Goal: Navigation & Orientation: Find specific page/section

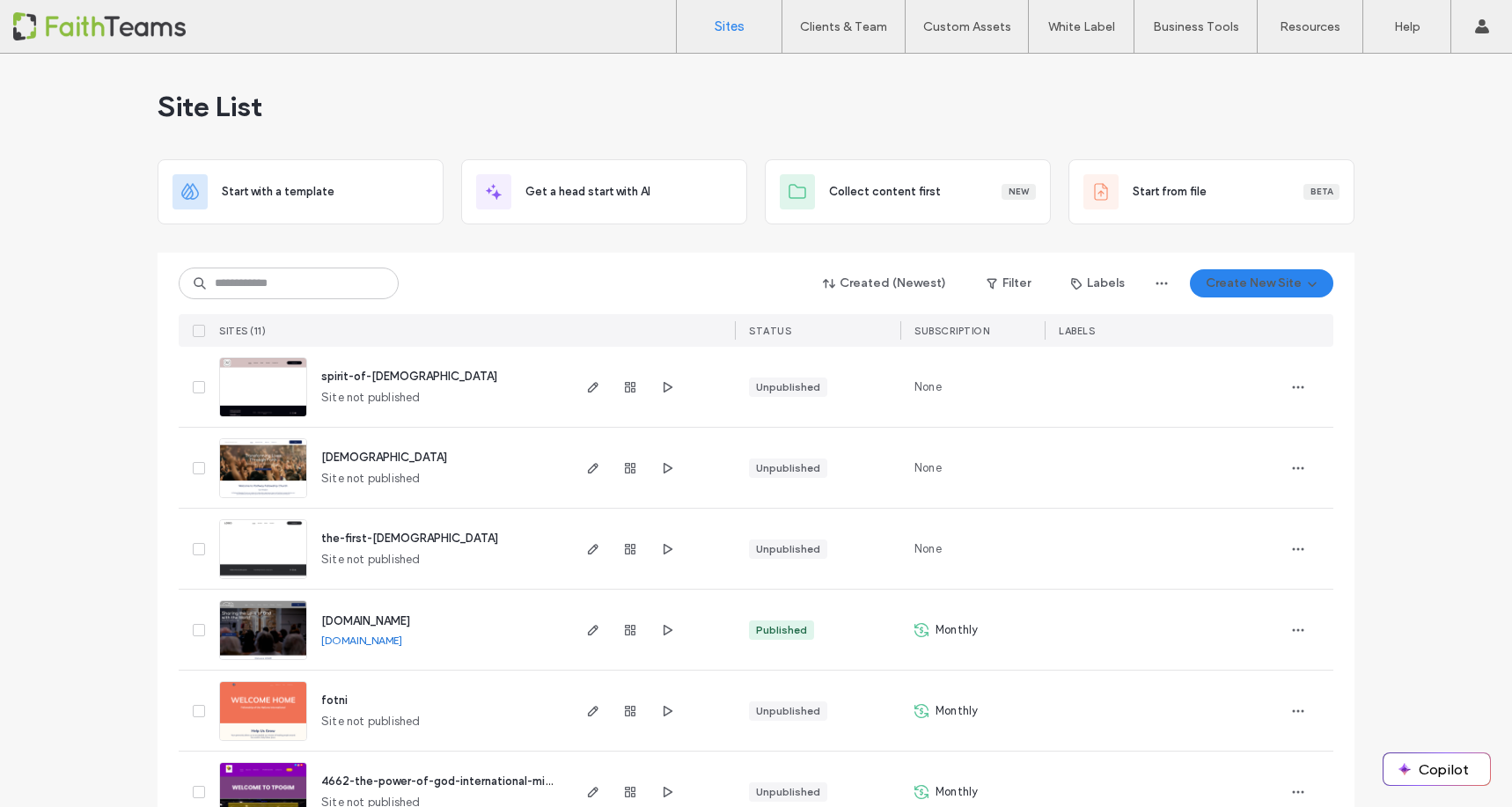
scroll to position [146, 0]
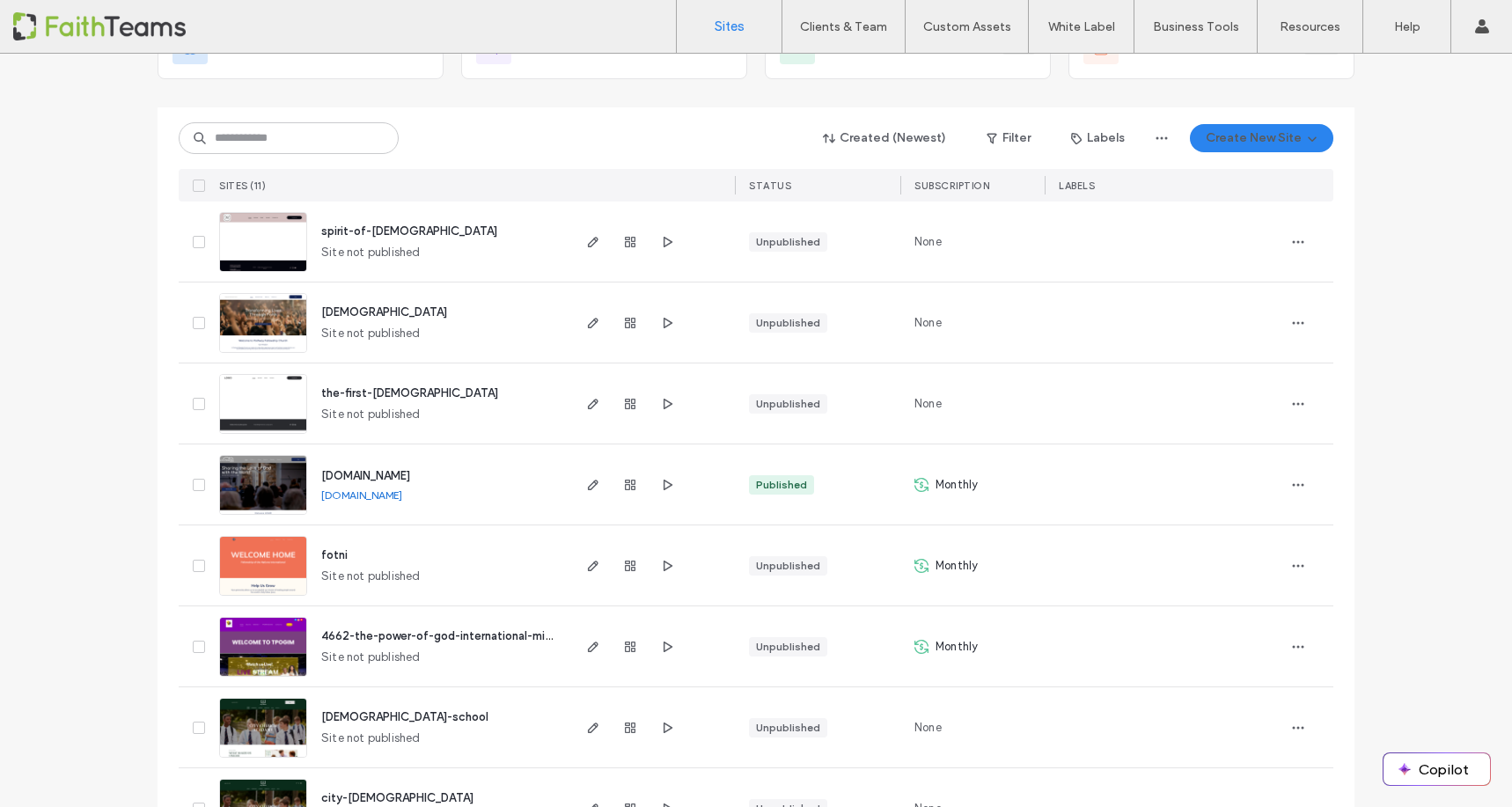
click at [348, 227] on span "spirit-of-[DEMOGRAPHIC_DATA]" at bounding box center [409, 231] width 176 height 13
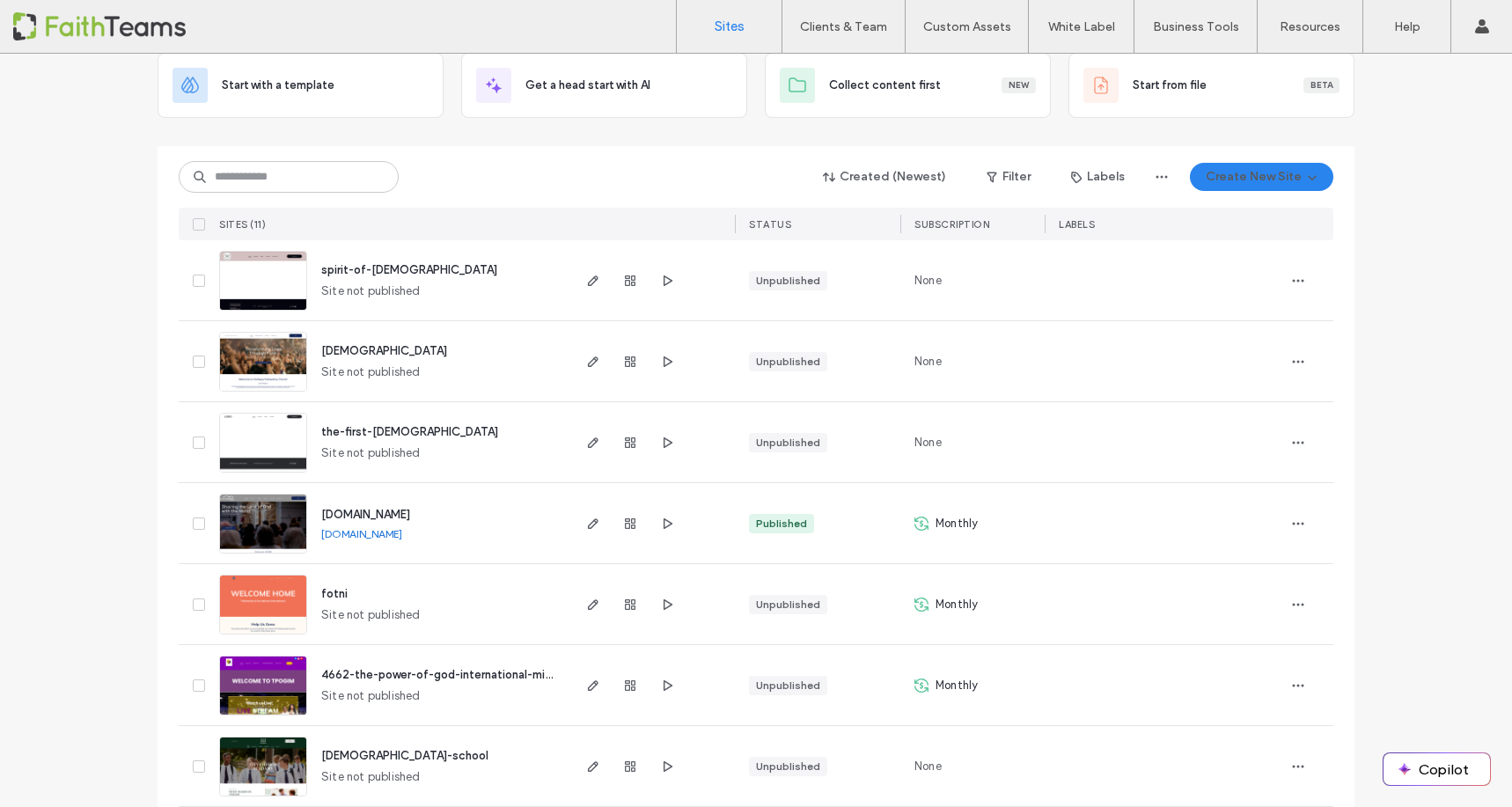
scroll to position [123, 0]
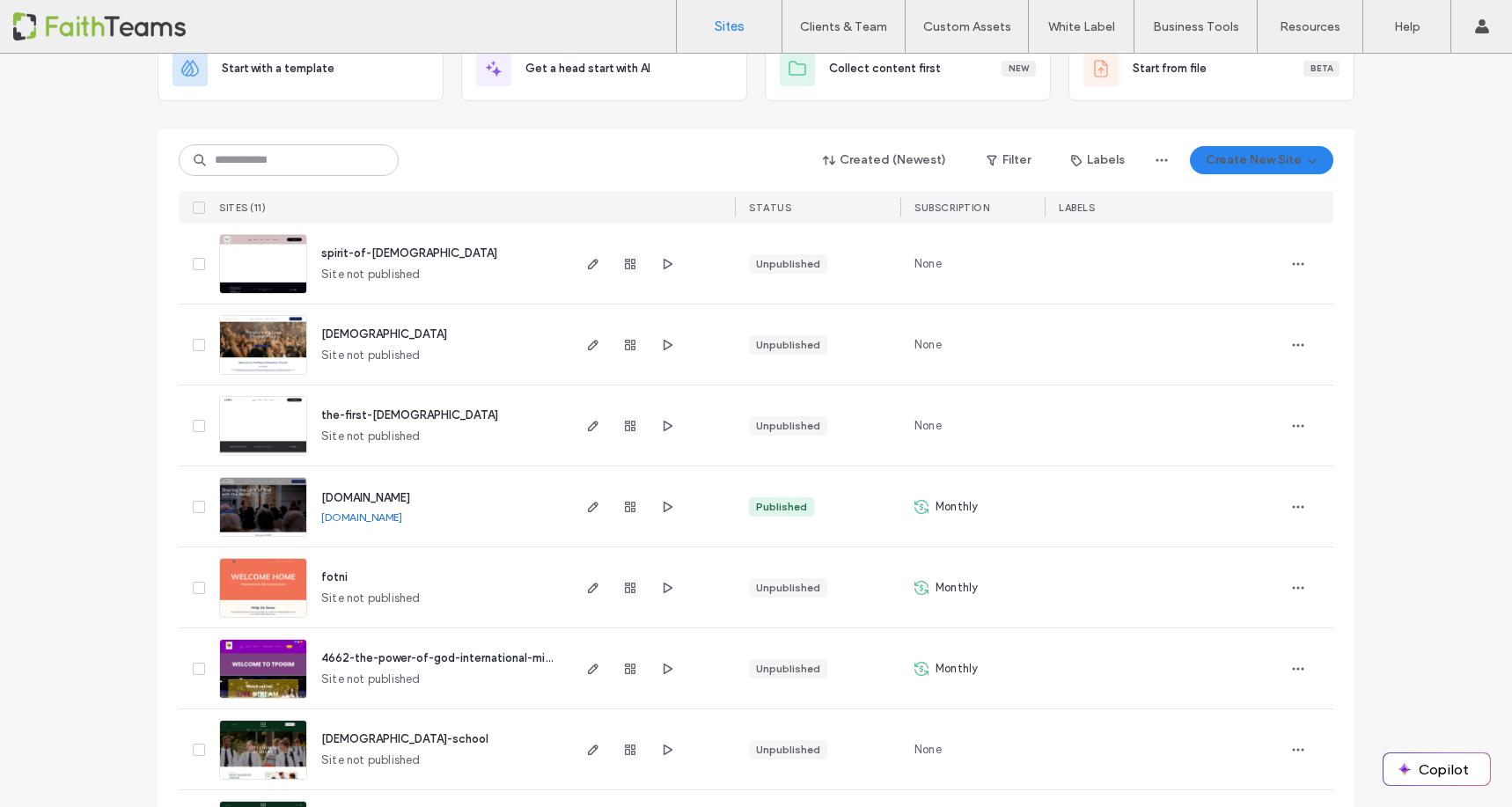
click at [357, 413] on span "the-first-united-pentecostal-church" at bounding box center [409, 415] width 177 height 13
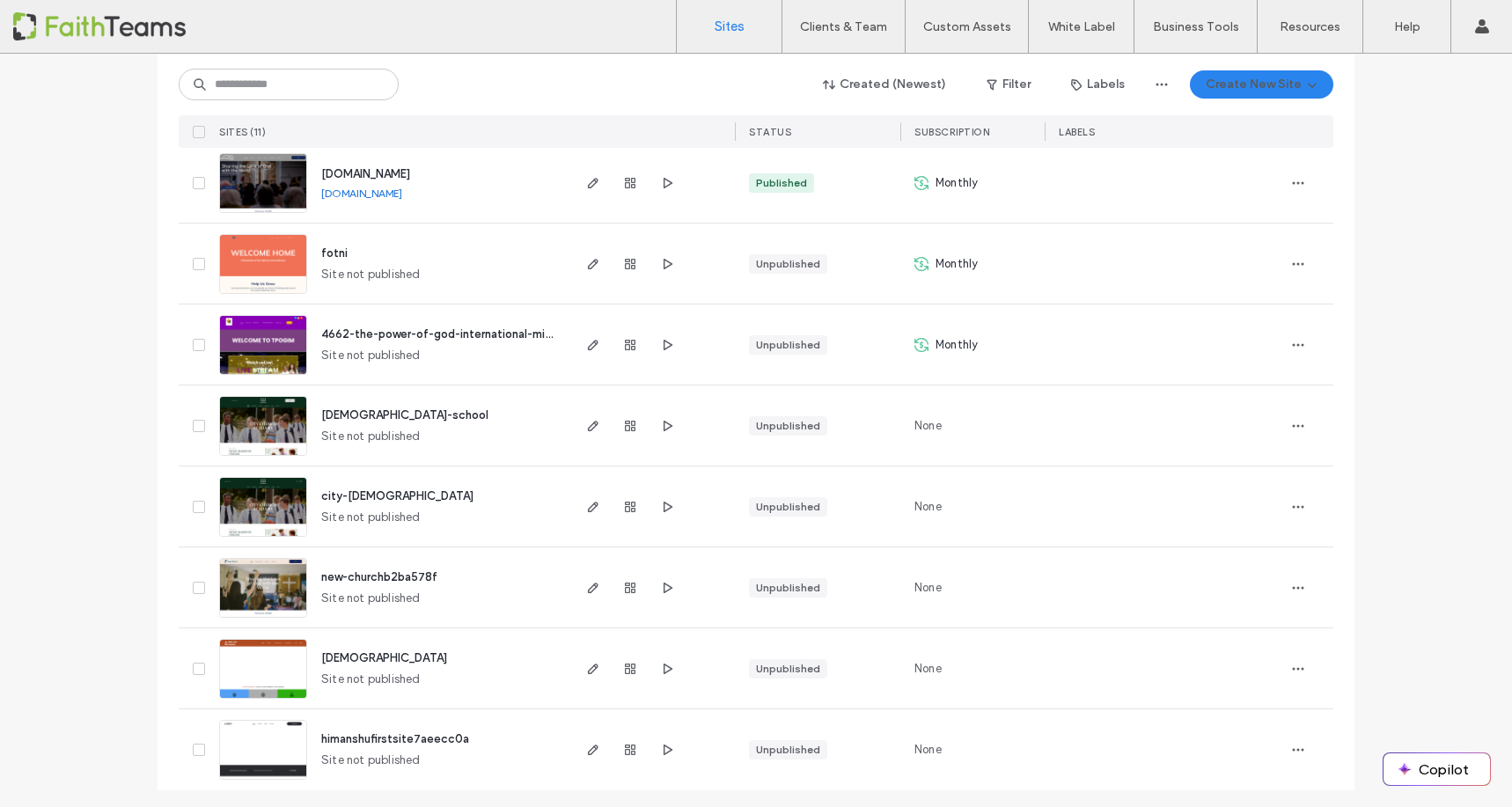
scroll to position [452, 0]
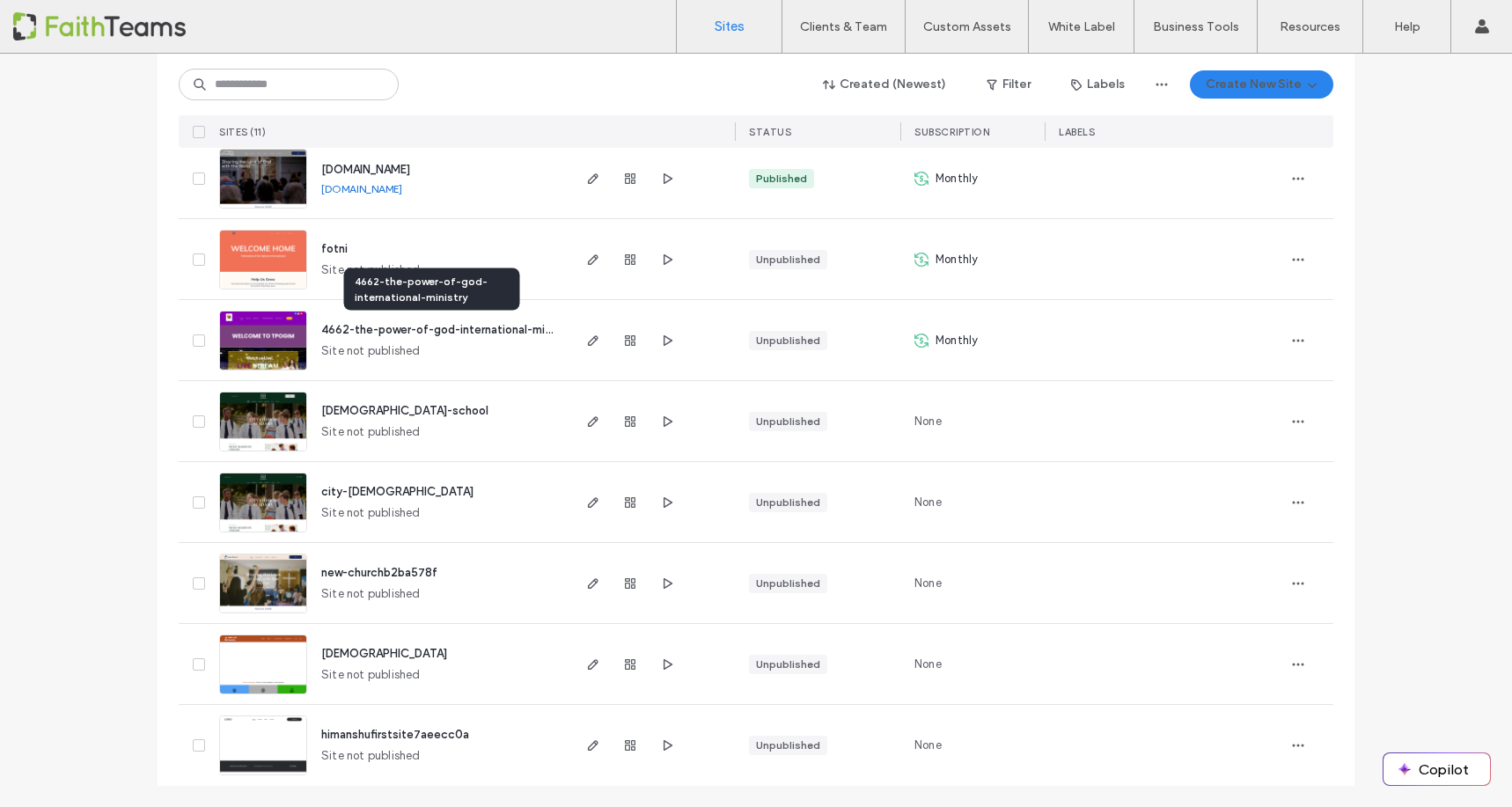
click at [348, 335] on span "4662-the-power-of-god-international-ministry" at bounding box center [447, 329] width 253 height 13
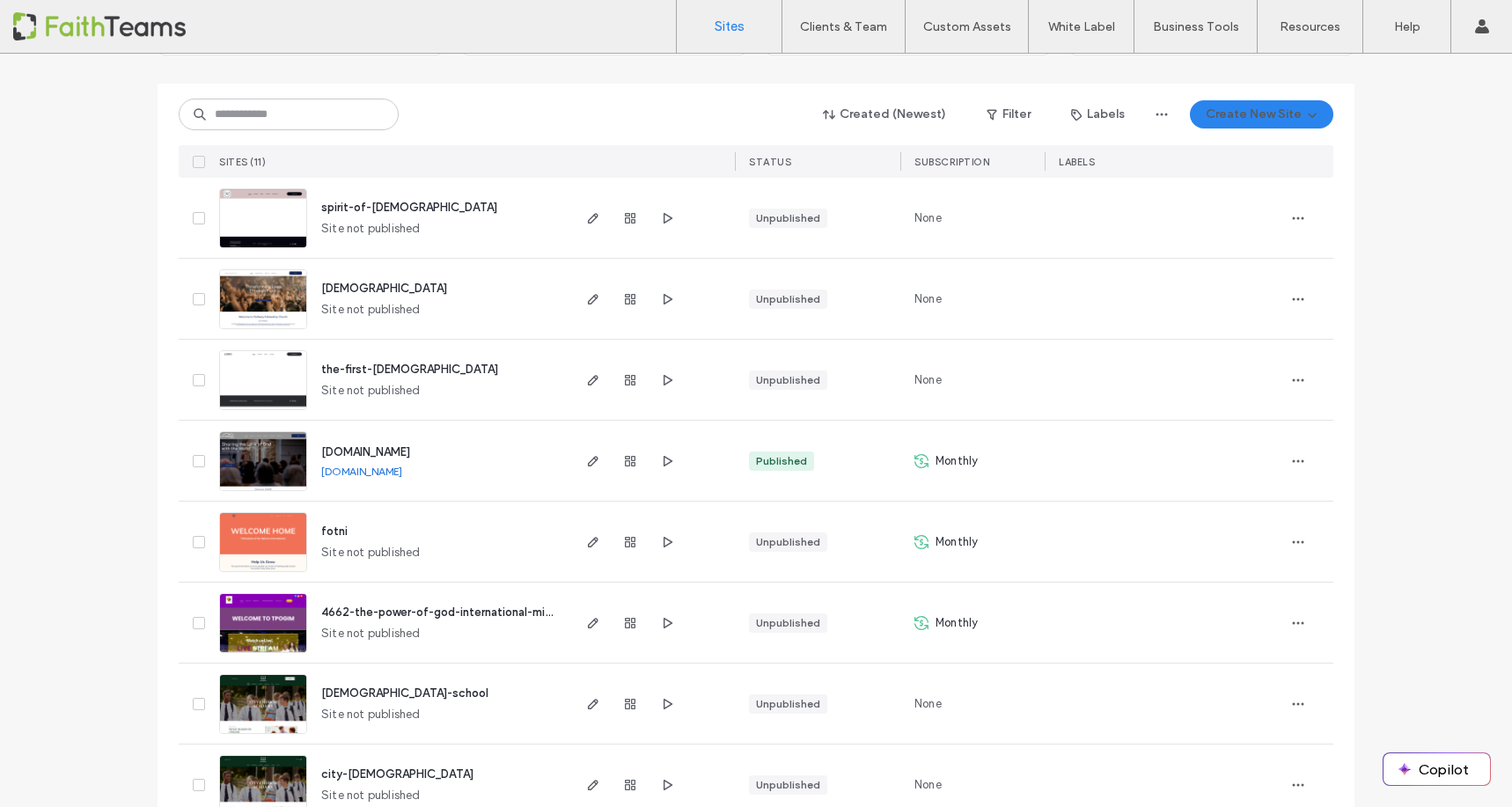
scroll to position [156, 0]
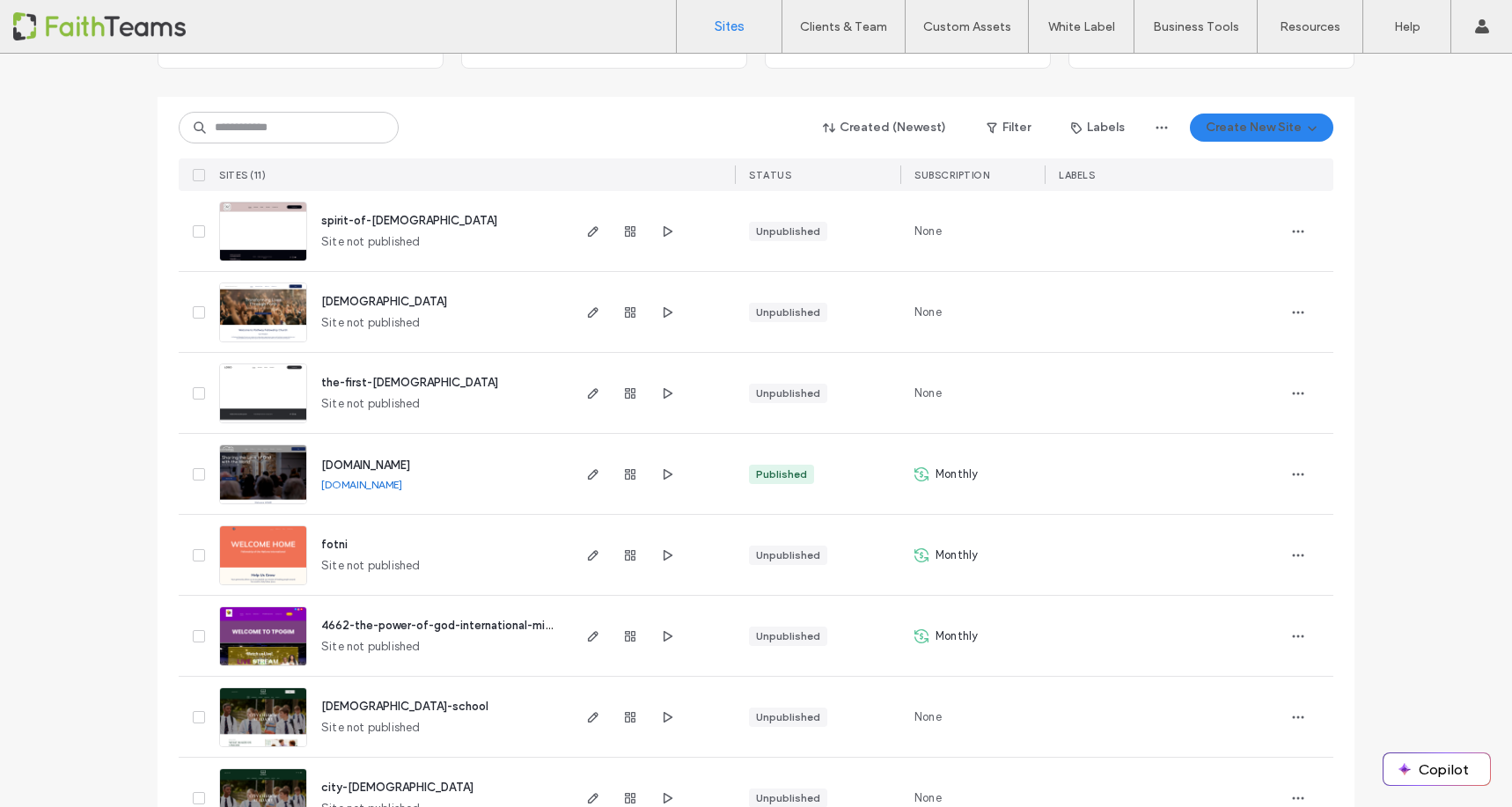
click at [373, 222] on span "spirit-of-[DEMOGRAPHIC_DATA]" at bounding box center [409, 220] width 176 height 13
